Goal: Task Accomplishment & Management: Complete application form

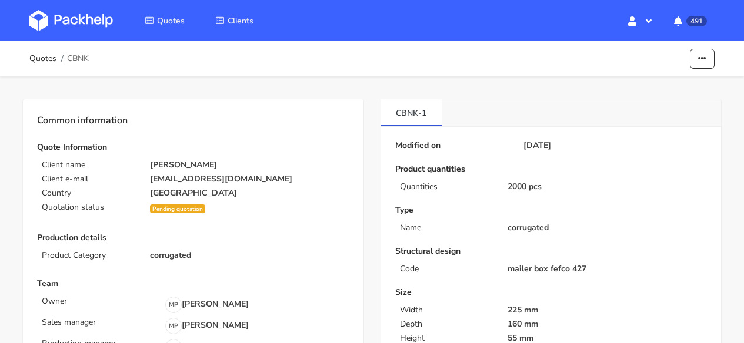
click at [78, 17] on img at bounding box center [70, 20] width 83 height 21
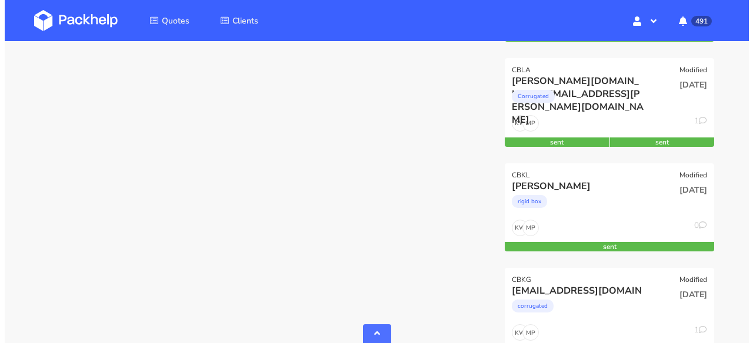
scroll to position [1000, 0]
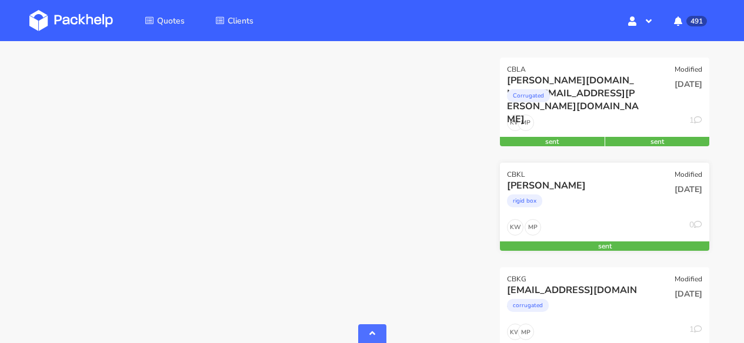
click at [624, 179] on div "CBKL Modified" at bounding box center [604, 171] width 209 height 16
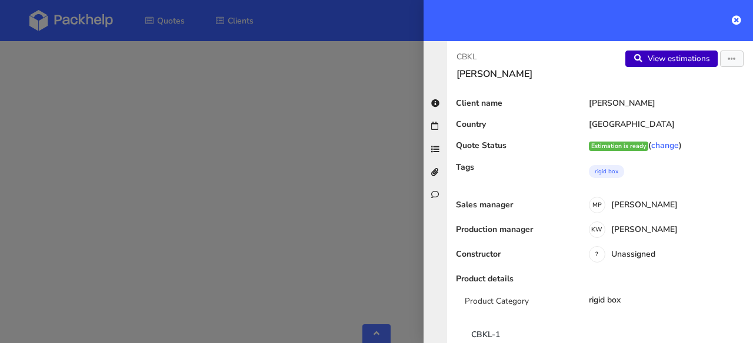
click at [667, 63] on link "View estimations" at bounding box center [671, 59] width 92 height 16
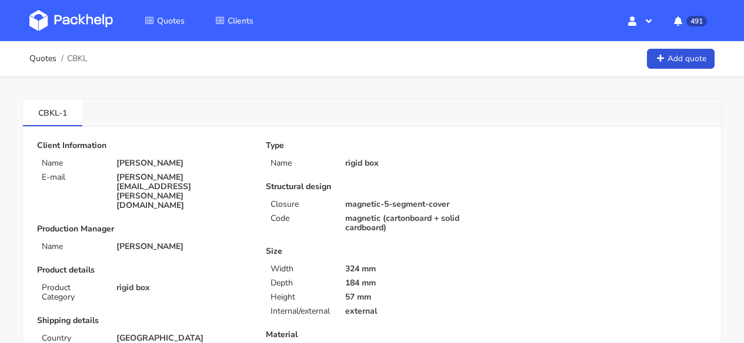
scroll to position [4, 0]
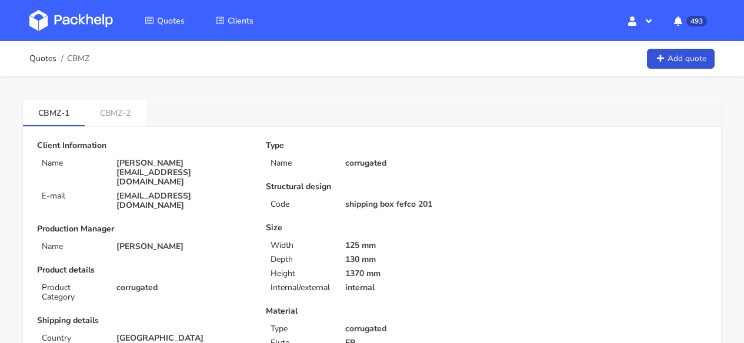
scroll to position [6, 0]
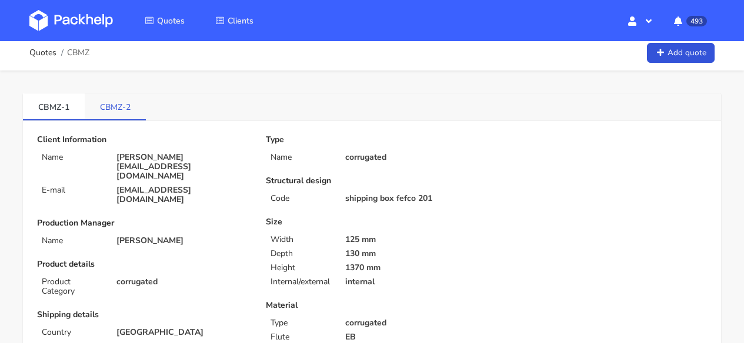
click at [102, 108] on link "CBMZ-2" at bounding box center [115, 106] width 61 height 26
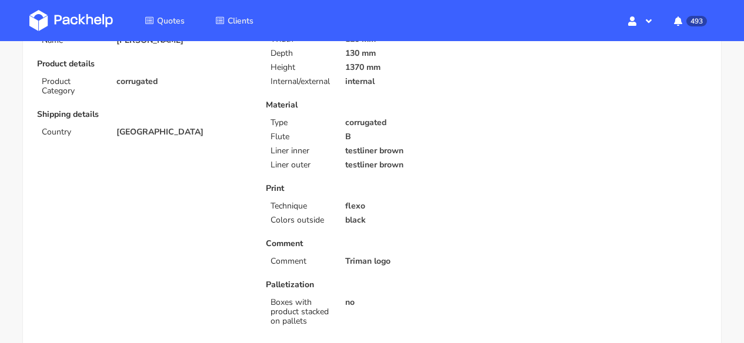
scroll to position [0, 0]
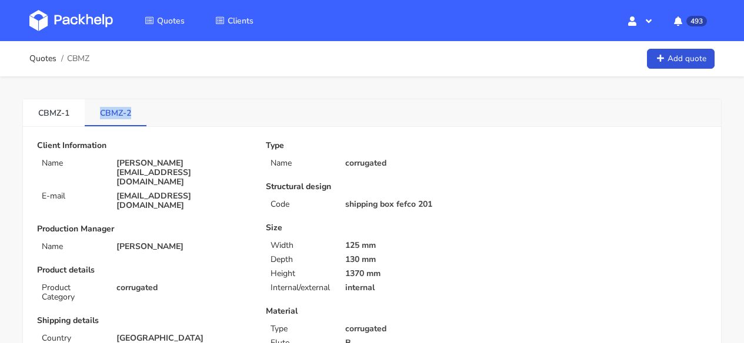
drag, startPoint x: 138, startPoint y: 111, endPoint x: 100, endPoint y: 111, distance: 37.6
click at [100, 111] on link "CBMZ-2" at bounding box center [116, 112] width 62 height 26
copy link "CBMZ-2"
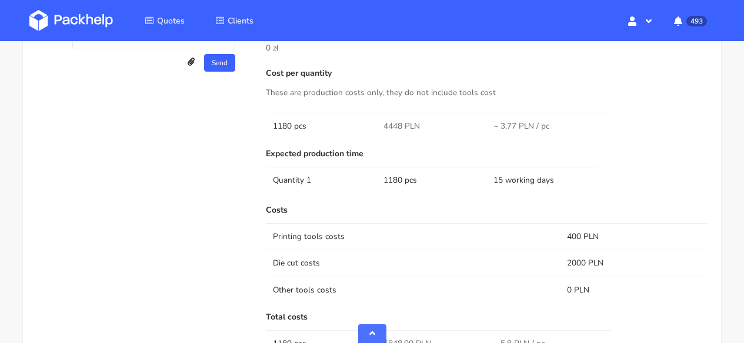
scroll to position [679, 0]
drag, startPoint x: 400, startPoint y: 122, endPoint x: 371, endPoint y: 122, distance: 28.8
click at [371, 122] on tr "1180 pcs 4448 PLN ~ 3.77 PLN / pc" at bounding box center [486, 124] width 441 height 26
copy tr "4448"
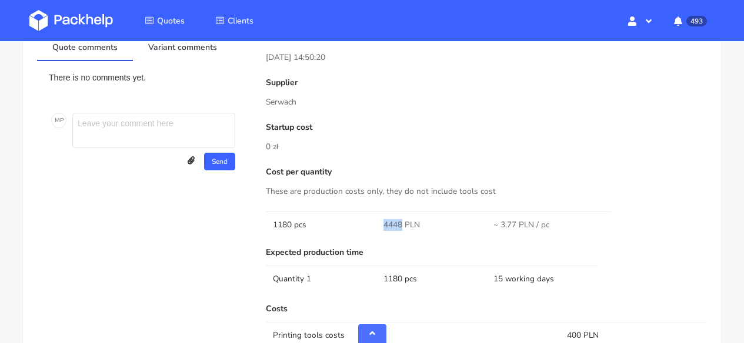
scroll to position [0, 0]
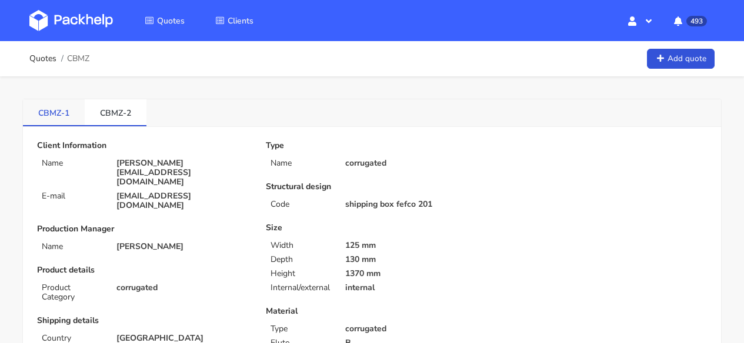
click at [45, 117] on link "CBMZ-1" at bounding box center [54, 112] width 62 height 26
click at [117, 119] on link "CBMZ-2" at bounding box center [116, 112] width 62 height 26
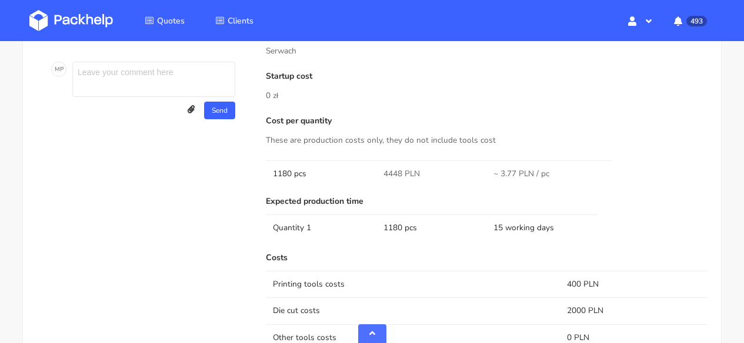
scroll to position [634, 0]
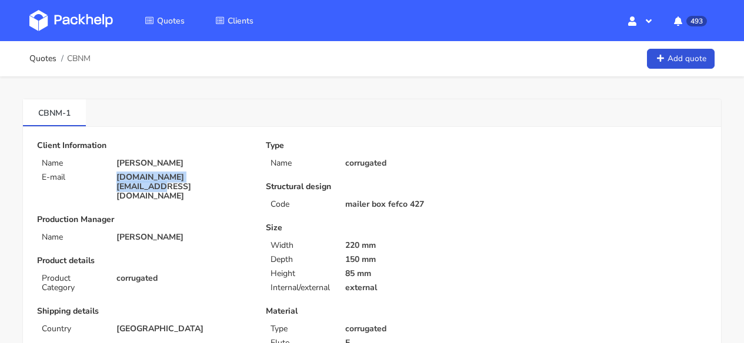
drag, startPoint x: 222, startPoint y: 178, endPoint x: 112, endPoint y: 178, distance: 109.9
click at [112, 178] on div "moar.business@gmail.com" at bounding box center [182, 187] width 149 height 28
copy p "moar.business@gmail.com"
drag, startPoint x: 96, startPoint y: 60, endPoint x: 90, endPoint y: 55, distance: 7.9
click at [90, 55] on div "Quotes CBNM Add quote" at bounding box center [371, 59] width 685 height 24
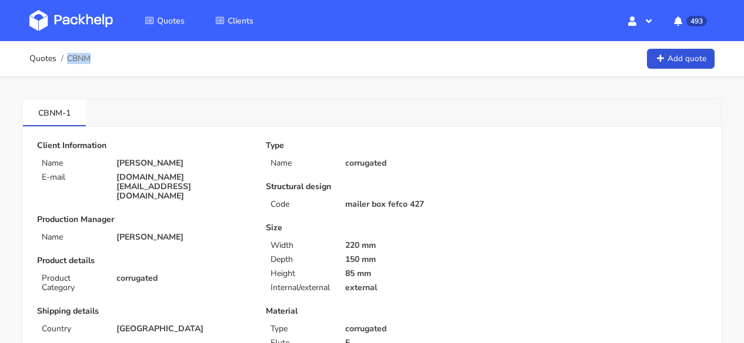
copy span "CBNM"
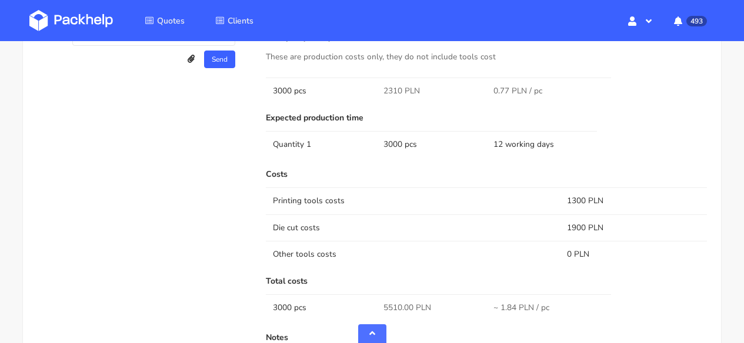
scroll to position [803, 0]
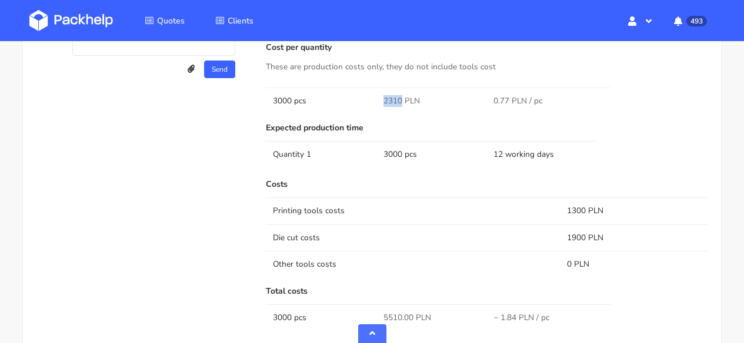
drag, startPoint x: 402, startPoint y: 99, endPoint x: 379, endPoint y: 98, distance: 22.4
click at [379, 98] on td "2310 PLN" at bounding box center [431, 101] width 111 height 26
copy span "2310"
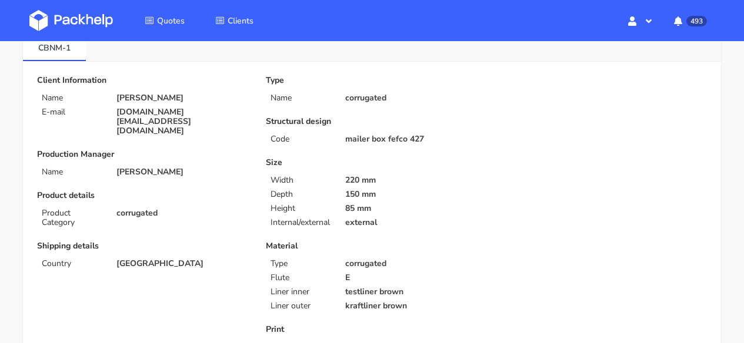
scroll to position [0, 0]
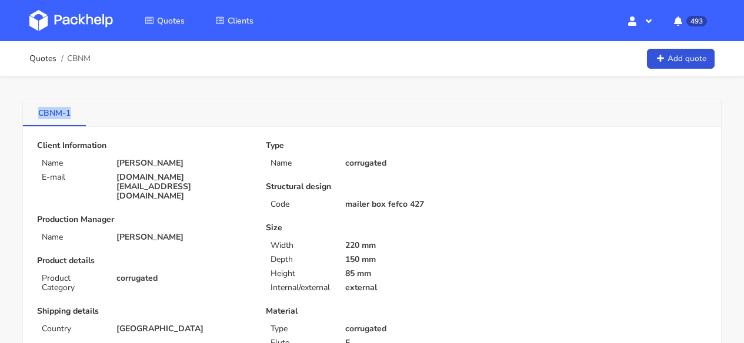
drag, startPoint x: 76, startPoint y: 113, endPoint x: 40, endPoint y: 115, distance: 36.5
click at [40, 114] on link "CBNM-1" at bounding box center [54, 112] width 63 height 26
copy link "CBNM-1"
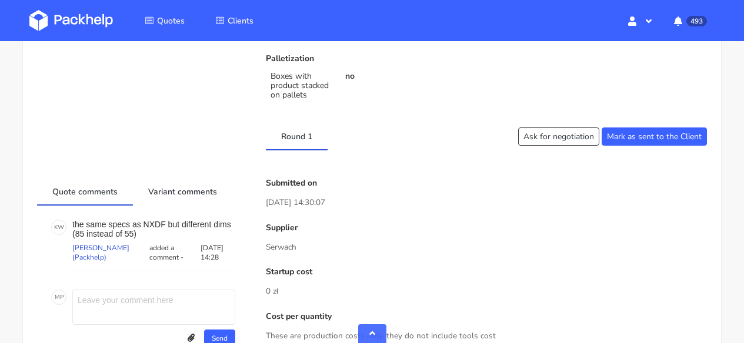
scroll to position [537, 0]
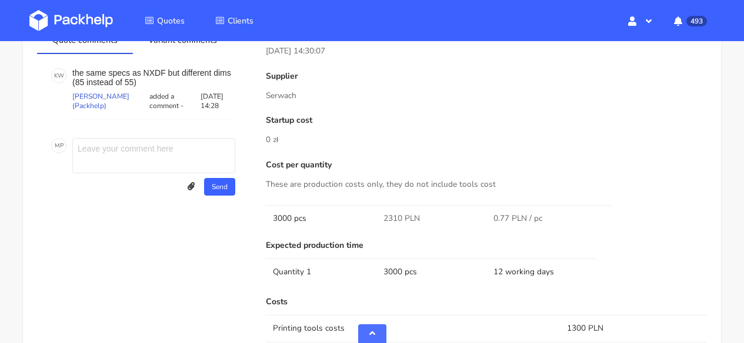
scroll to position [697, 0]
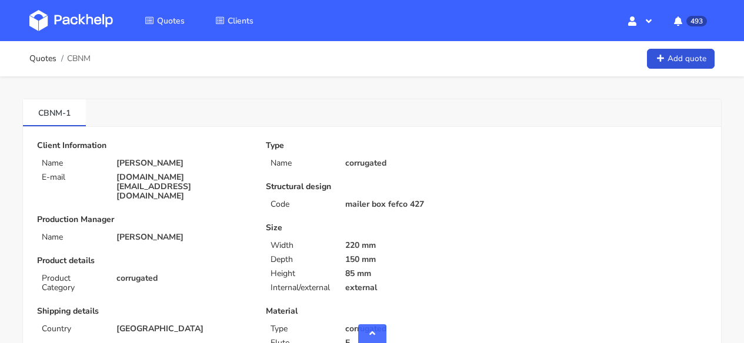
scroll to position [697, 0]
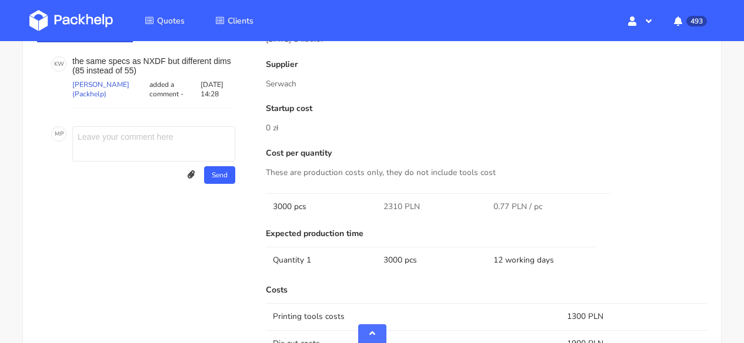
click at [96, 15] on img at bounding box center [70, 20] width 83 height 21
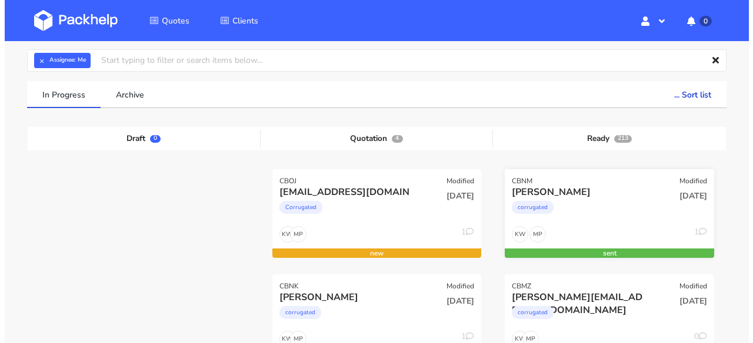
scroll to position [58, 0]
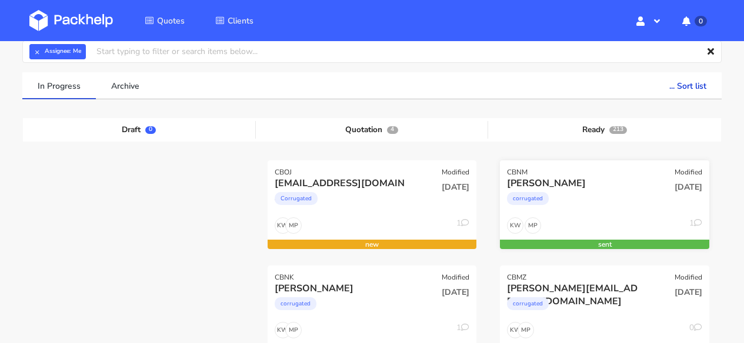
click at [598, 199] on div "corrugated" at bounding box center [573, 202] width 133 height 24
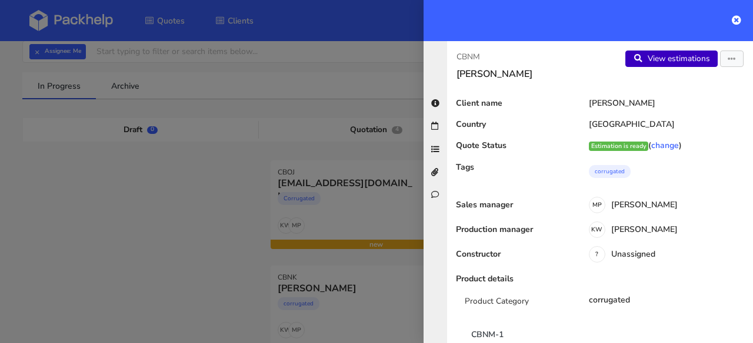
click at [670, 54] on link "View estimations" at bounding box center [671, 59] width 92 height 16
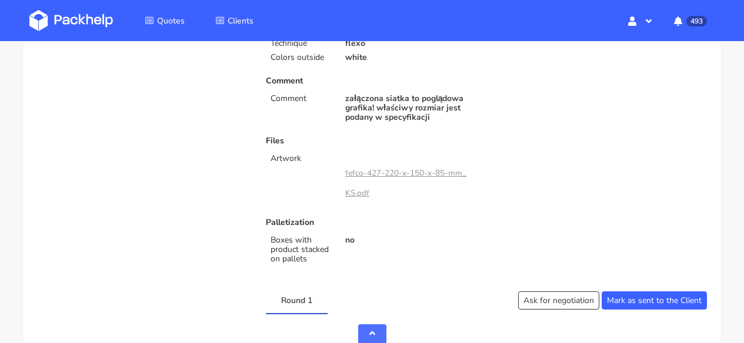
scroll to position [291, 0]
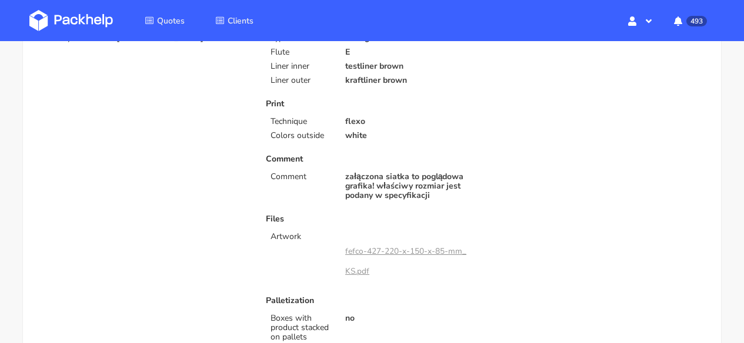
click at [439, 249] on link "fefco-427-220-x-150-x-85-mm_KS.pdf" at bounding box center [405, 261] width 121 height 31
click at [107, 11] on img at bounding box center [70, 20] width 83 height 21
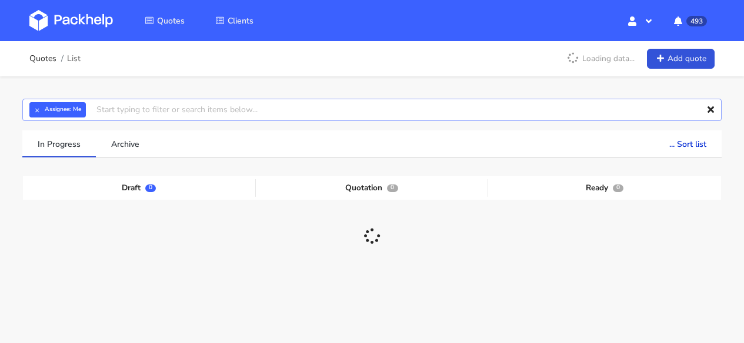
click at [105, 110] on input "text" at bounding box center [371, 110] width 699 height 22
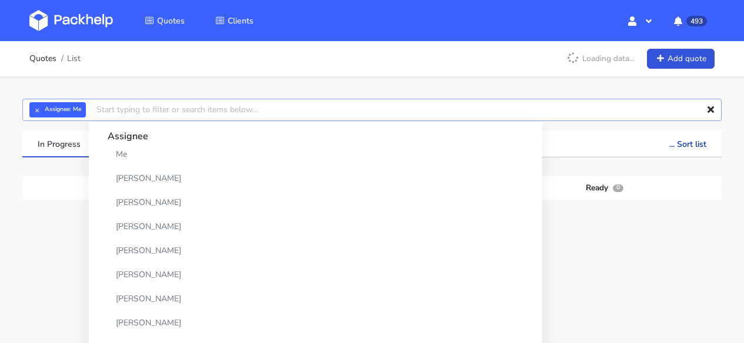
paste input "CBMH-1"
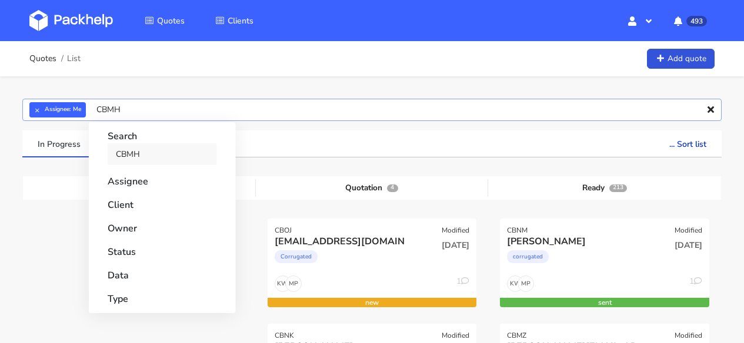
type input "CBMH"
click at [145, 154] on link "CBMH" at bounding box center [162, 154] width 109 height 22
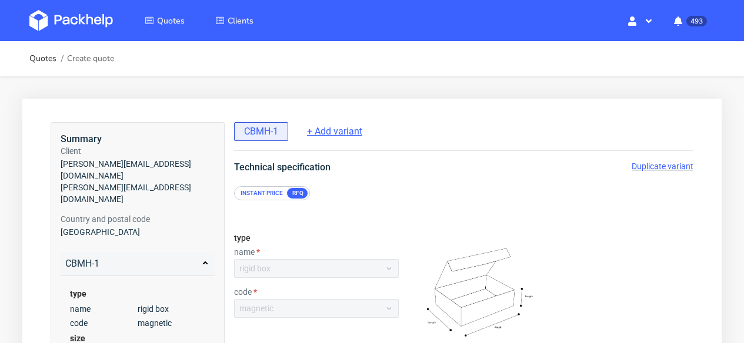
click at [348, 137] on span "+ Add variant" at bounding box center [334, 131] width 55 height 13
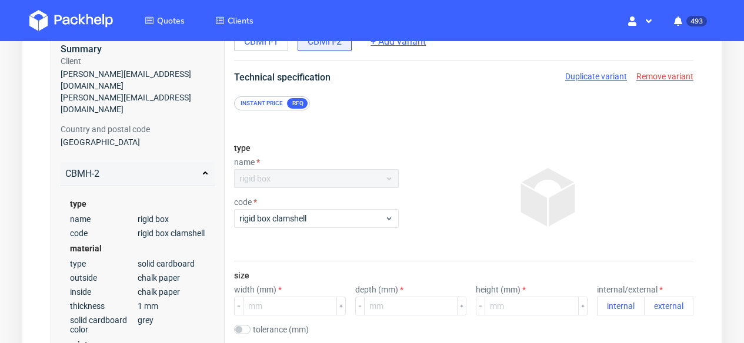
scroll to position [78, 0]
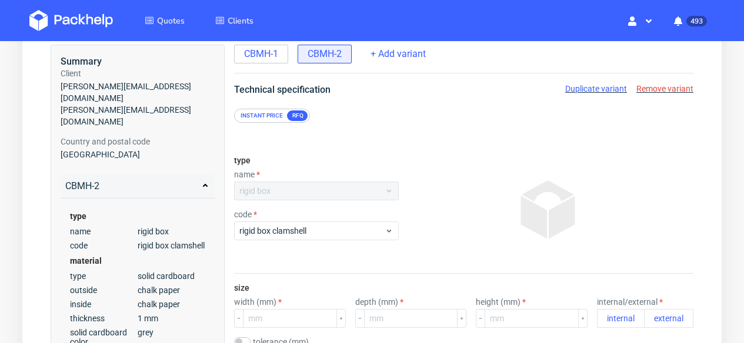
click at [660, 86] on span "Remove variant" at bounding box center [664, 88] width 57 height 9
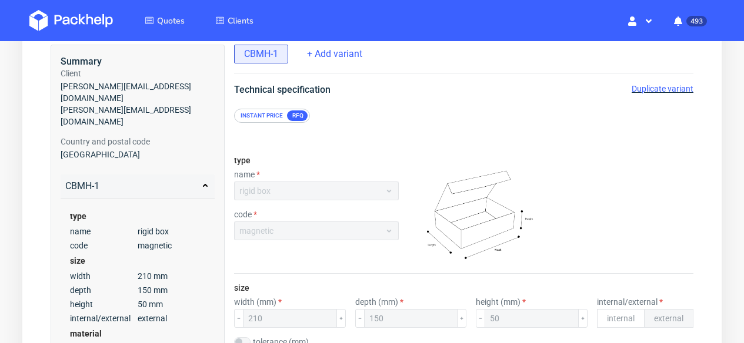
click at [660, 86] on span "Duplicate variant" at bounding box center [662, 88] width 62 height 9
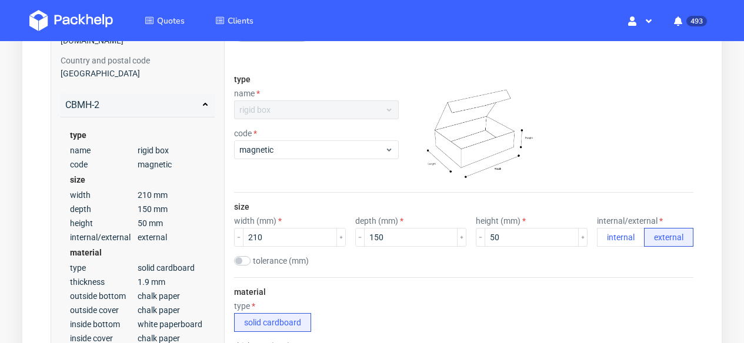
scroll to position [148, 0]
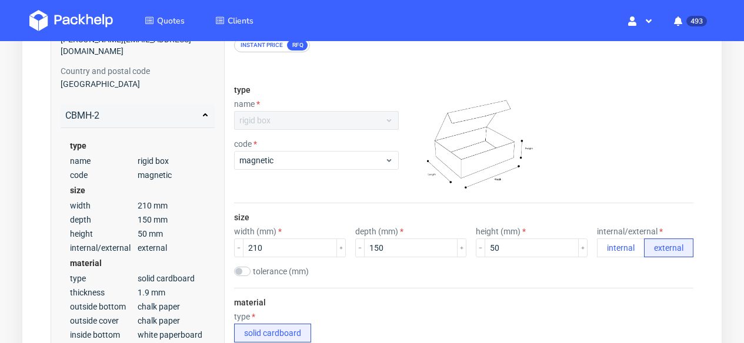
click at [348, 151] on div "code magnetic" at bounding box center [316, 154] width 165 height 31
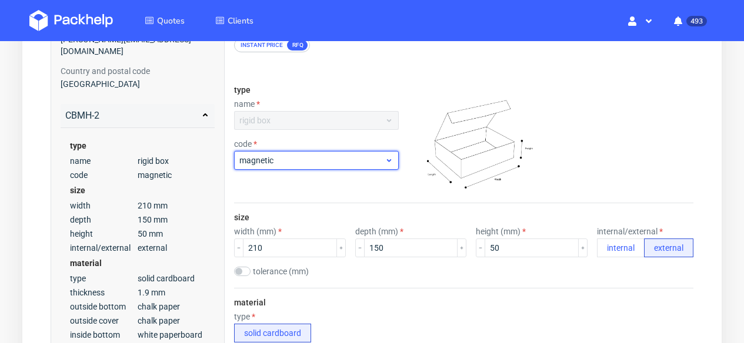
click at [346, 158] on span "magnetic" at bounding box center [311, 161] width 145 height 12
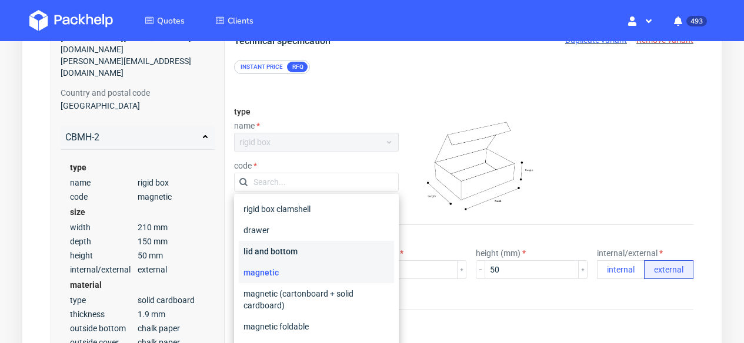
scroll to position [122, 0]
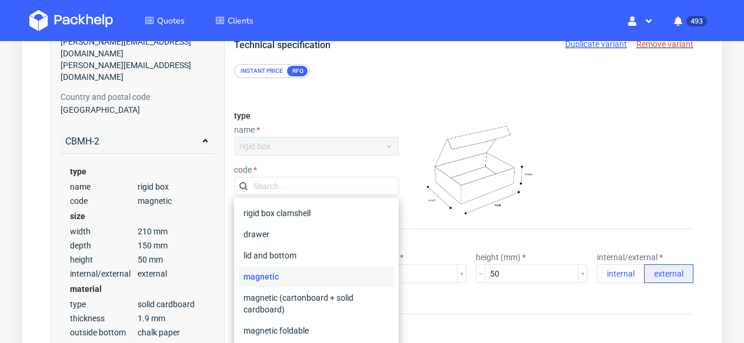
click at [416, 143] on img at bounding box center [475, 165] width 135 height 118
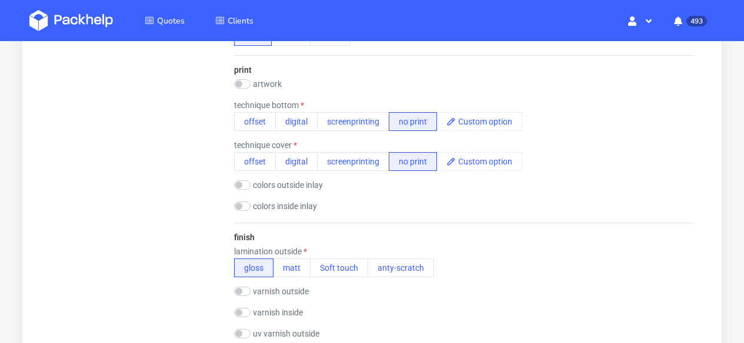
scroll to position [721, 0]
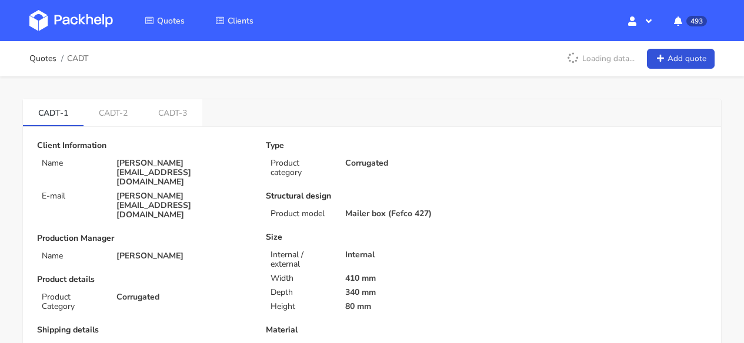
click at [93, 4] on link at bounding box center [79, 21] width 101 height 34
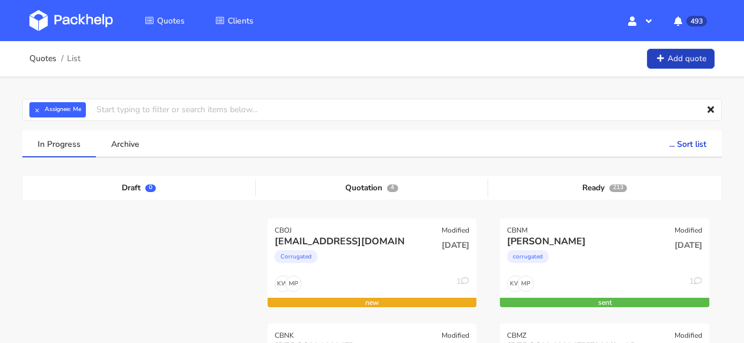
click at [679, 63] on link "Add quote" at bounding box center [681, 59] width 68 height 21
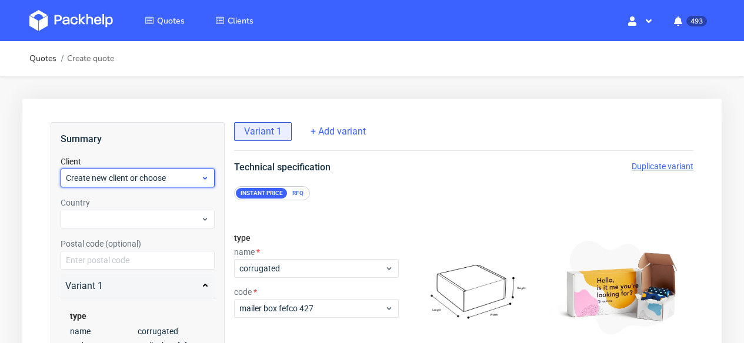
click at [128, 181] on span "Create new client or choose" at bounding box center [133, 178] width 135 height 12
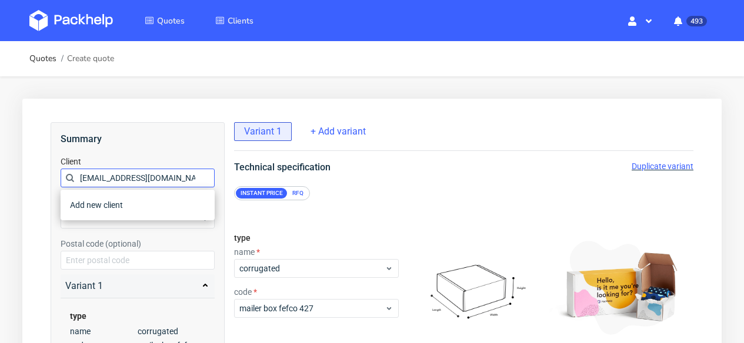
scroll to position [0, 6]
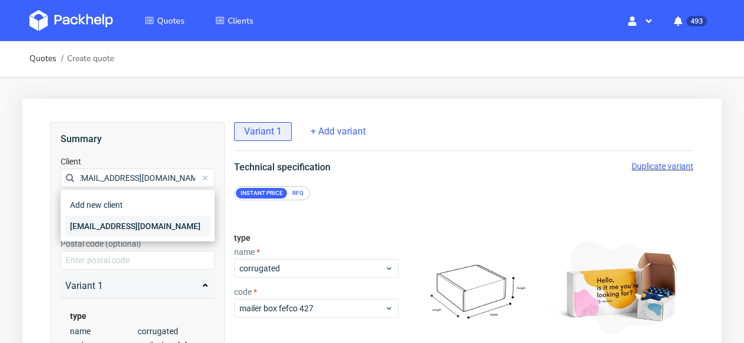
type input "[EMAIL_ADDRESS][DOMAIN_NAME]"
click at [130, 224] on div "[EMAIL_ADDRESS][DOMAIN_NAME]" at bounding box center [137, 226] width 145 height 21
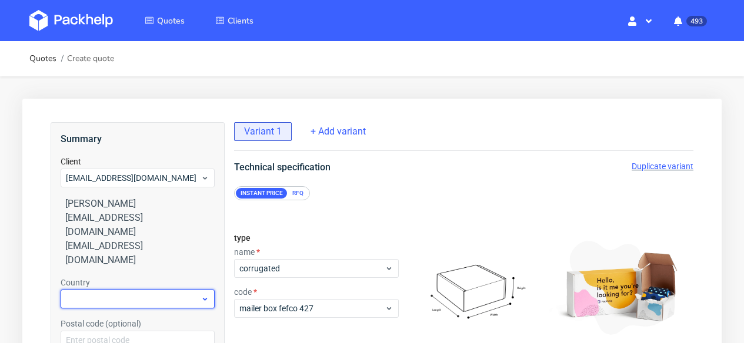
click at [124, 290] on div at bounding box center [138, 299] width 154 height 19
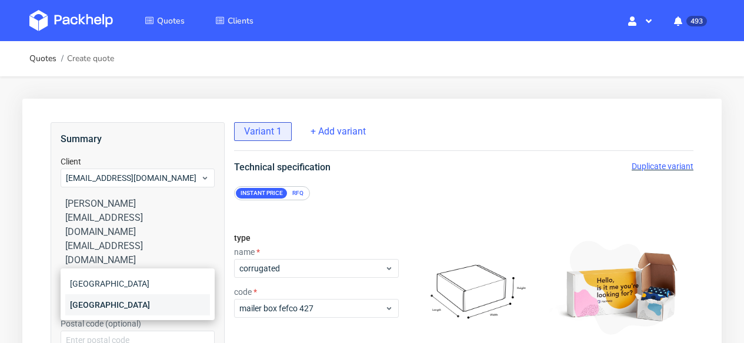
type input "aust"
click at [98, 303] on div "Austria" at bounding box center [137, 305] width 145 height 21
click at [304, 190] on div "RFQ" at bounding box center [298, 193] width 21 height 11
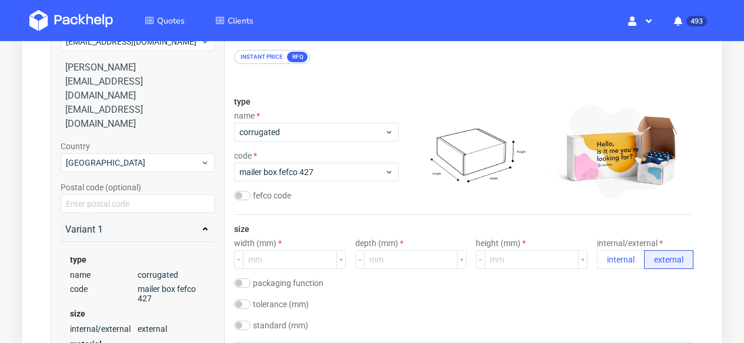
scroll to position [138, 0]
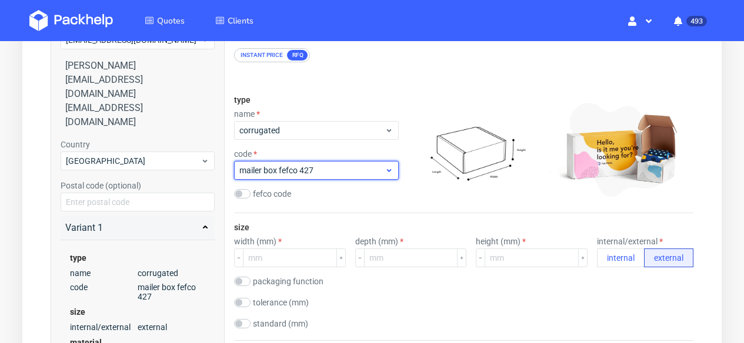
click at [303, 172] on span "mailer box fefco 427" at bounding box center [311, 171] width 145 height 12
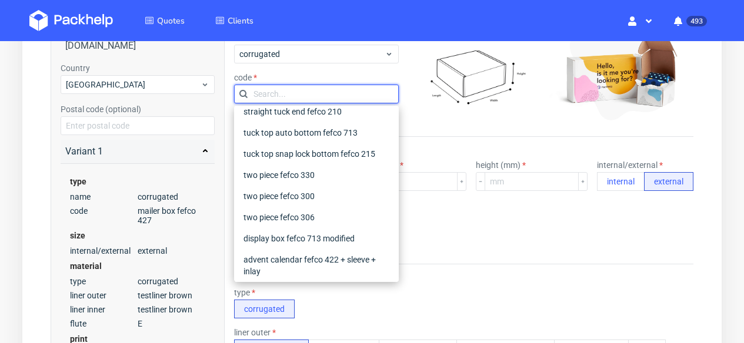
scroll to position [0, 0]
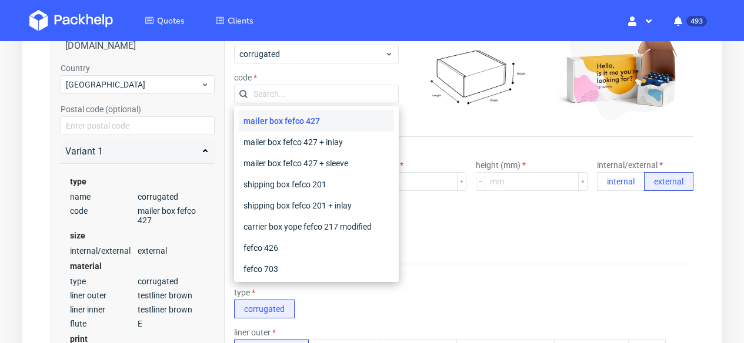
click at [482, 233] on div "tolerance (mm)" at bounding box center [463, 228] width 459 height 12
